Goal: Understand process/instructions: Learn how to perform a task or action

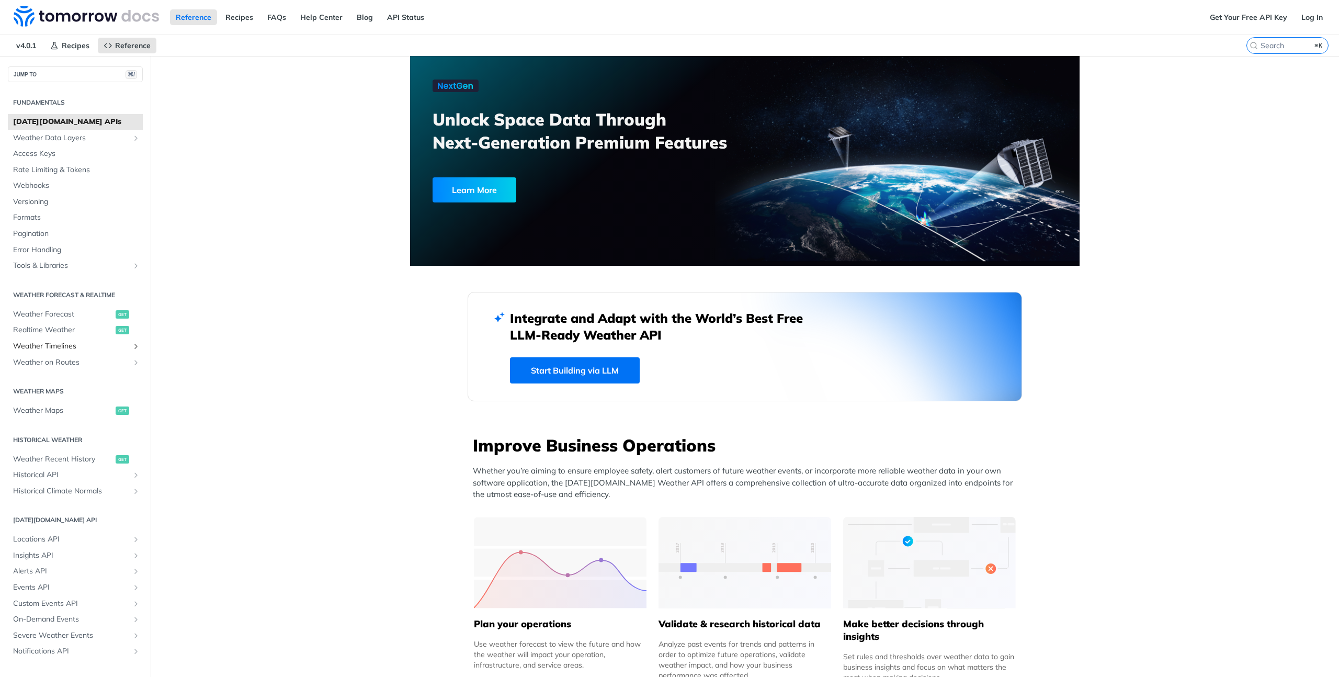
click at [75, 344] on span "Weather Timelines" at bounding box center [71, 346] width 116 height 10
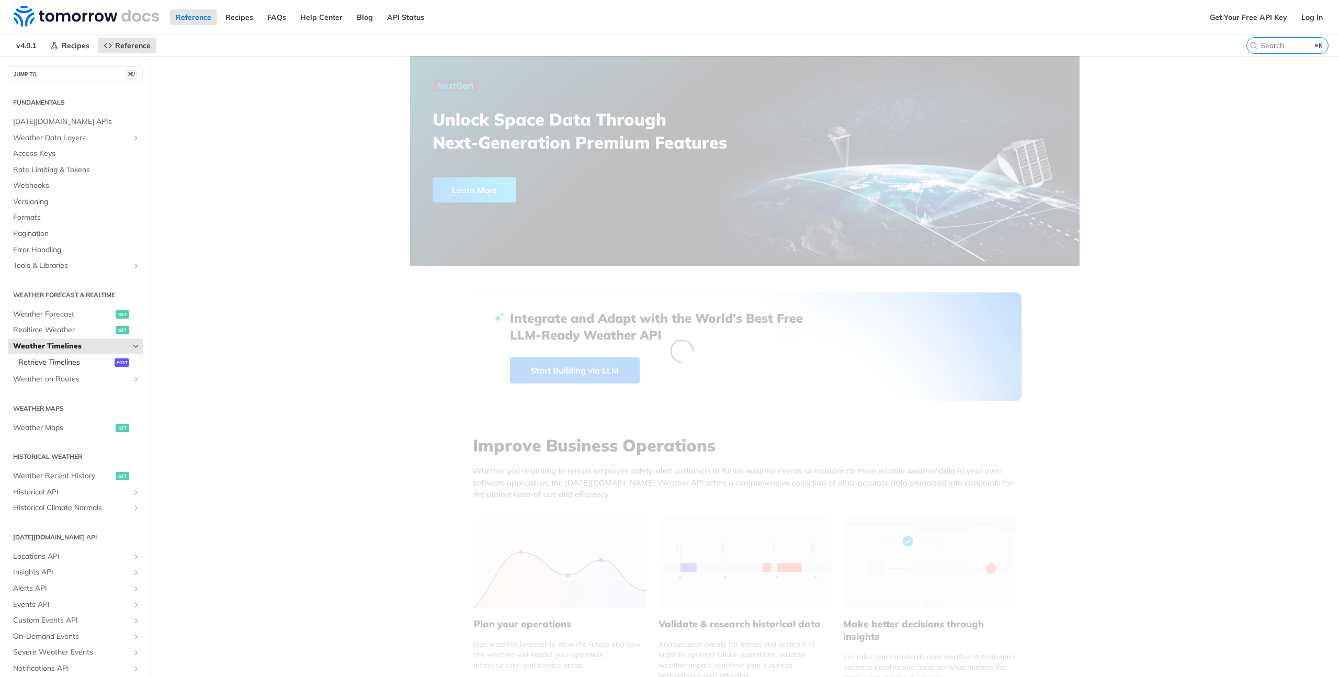
click at [74, 361] on span "Retrieve Timelines" at bounding box center [65, 362] width 94 height 10
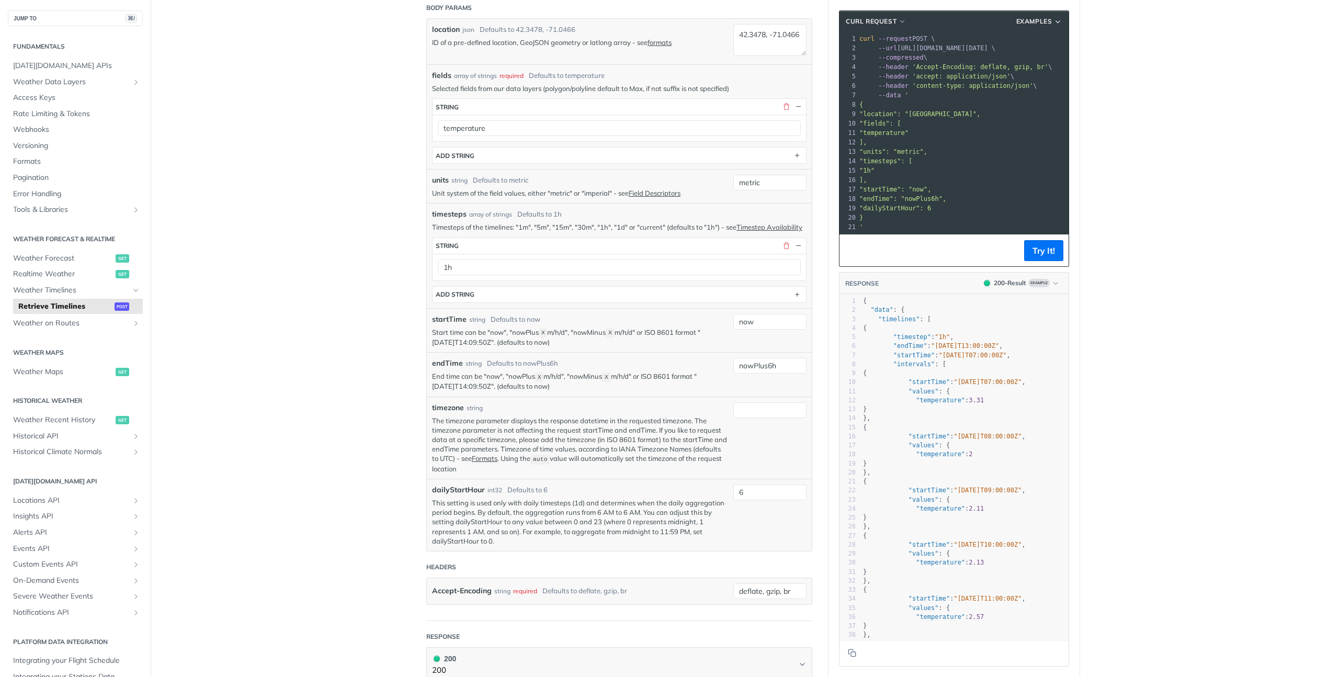
scroll to position [156, 0]
click at [1059, 256] on button "Try It!" at bounding box center [1043, 250] width 39 height 21
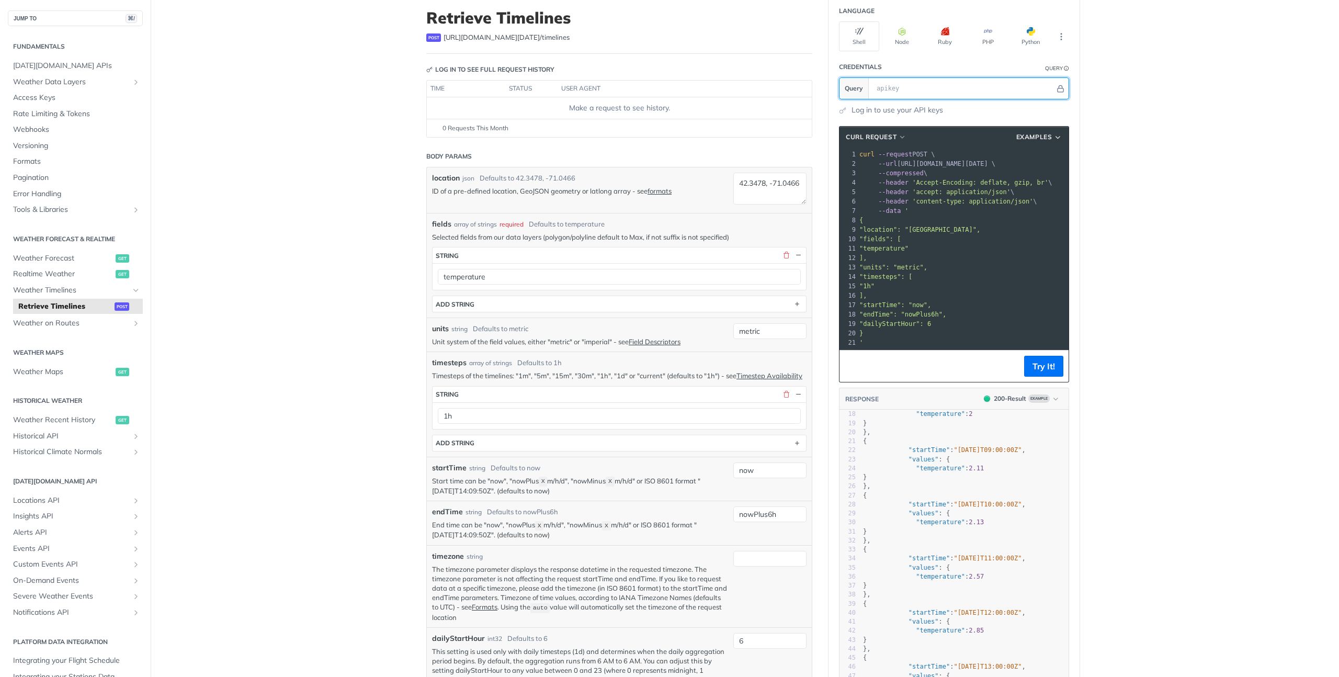
scroll to position [62, 0]
click at [1133, 135] on main "JUMP TO ⌘/ Fundamentals [DATE][DOMAIN_NAME] APIs Weather Data Layers Core Proba…" at bounding box center [669, 651] width 1339 height 1314
click at [924, 109] on link "Log in to use your API keys" at bounding box center [898, 111] width 92 height 11
